Goal: Navigation & Orientation: Find specific page/section

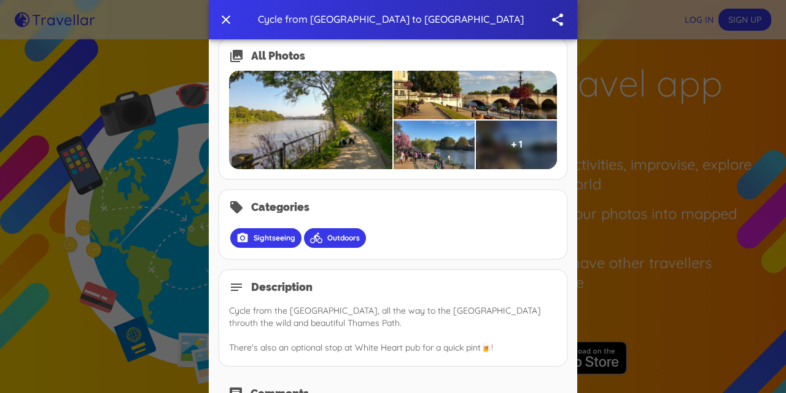
scroll to position [959, 0]
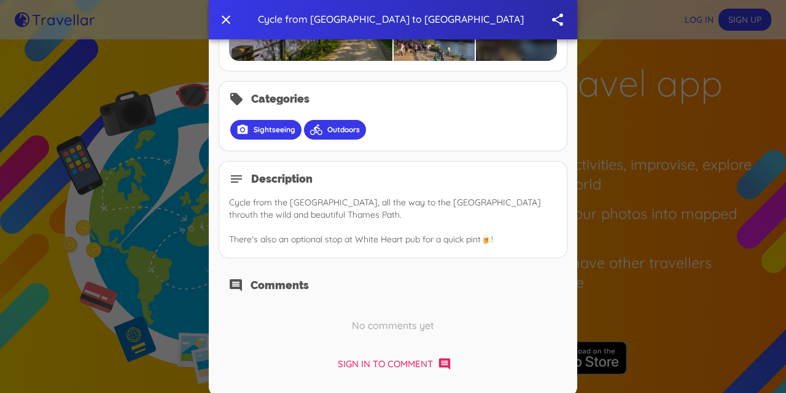
click at [222, 19] on icon "button" at bounding box center [226, 19] width 15 height 15
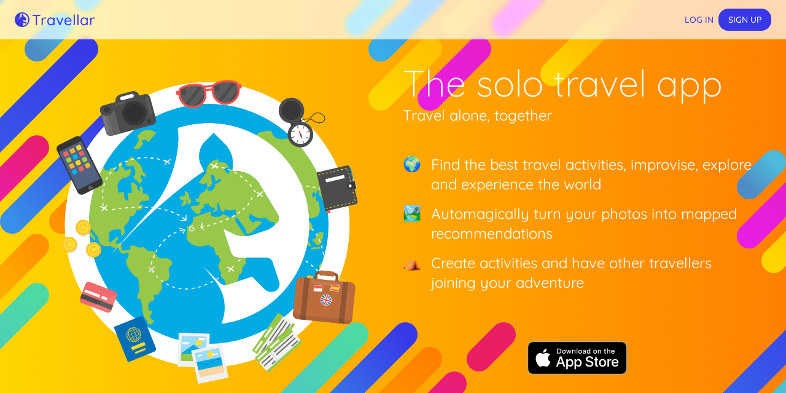
scroll to position [15, 0]
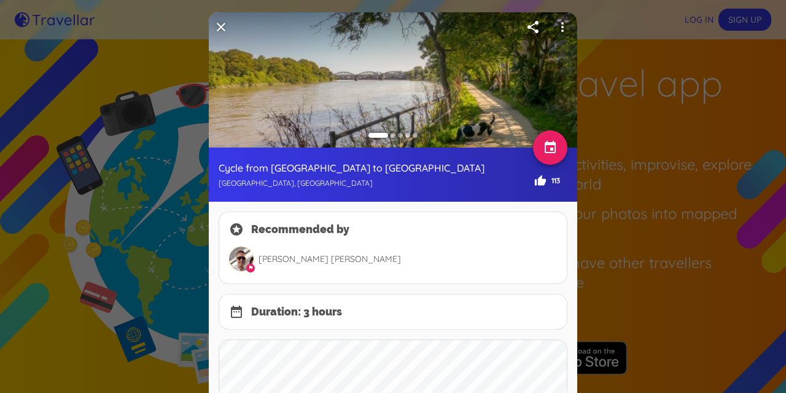
click at [217, 24] on icon "button" at bounding box center [221, 27] width 9 height 9
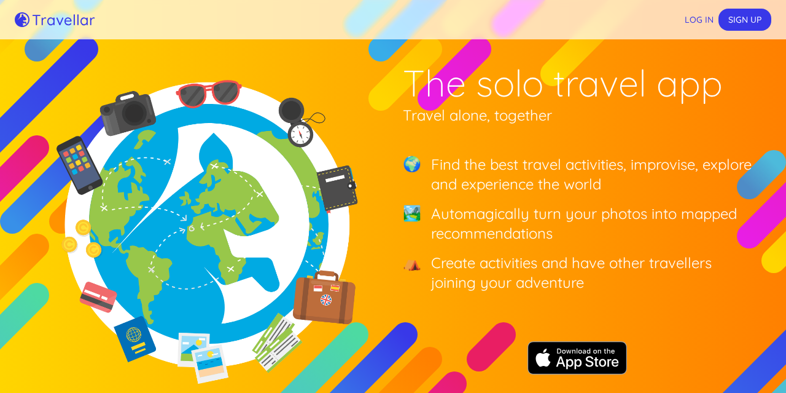
scroll to position [12, 0]
